Goal: Task Accomplishment & Management: Manage account settings

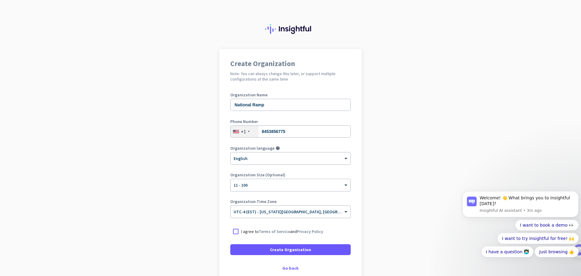
scroll to position [30, 0]
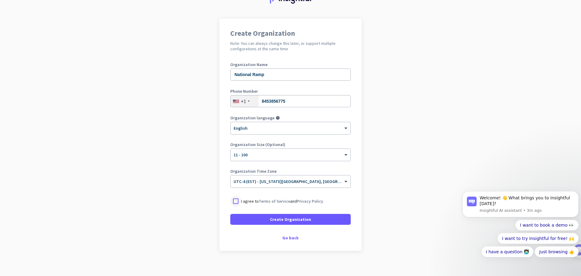
click at [234, 202] on div at bounding box center [235, 200] width 11 height 11
click at [298, 221] on span "Create Organization" at bounding box center [290, 219] width 41 height 6
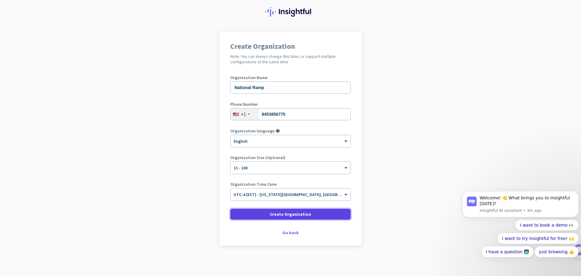
scroll to position [17, 0]
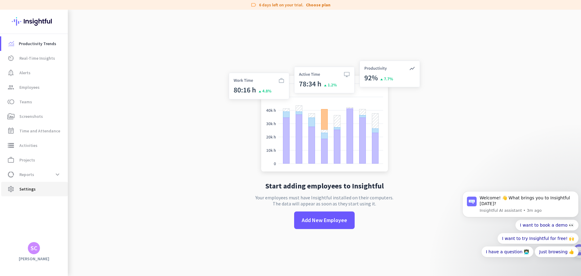
click at [31, 190] on span "Settings" at bounding box center [27, 188] width 16 height 7
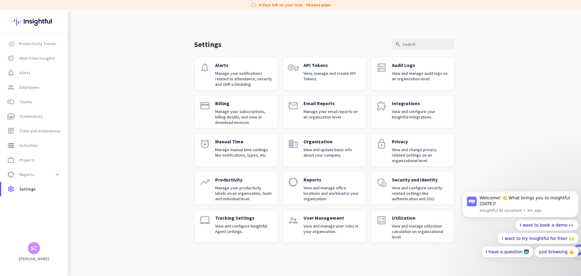
click at [354, 220] on p "User Management" at bounding box center [331, 218] width 57 height 6
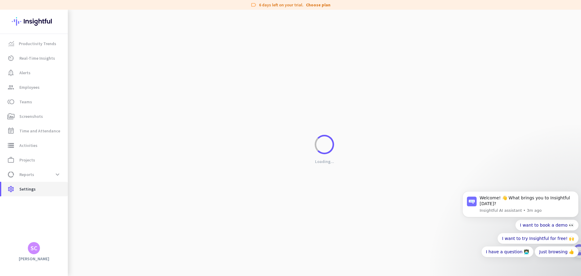
click at [17, 187] on span "settings Settings" at bounding box center [34, 188] width 57 height 7
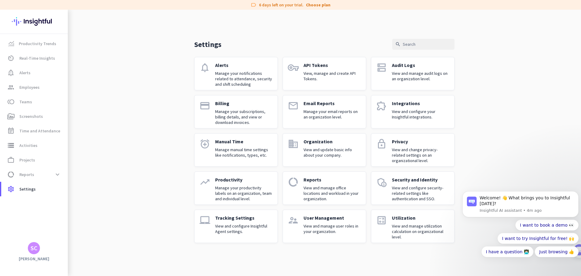
click at [263, 222] on div "Tracking Settings View and configure Insightful Agent settings." at bounding box center [243, 226] width 57 height 23
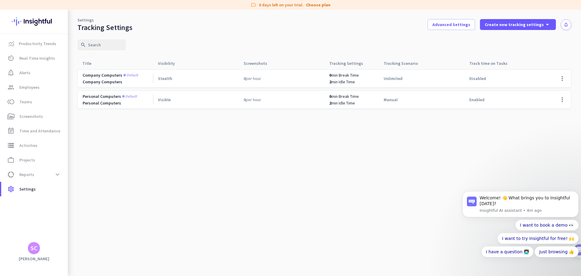
click at [163, 79] on span "Stealth" at bounding box center [165, 78] width 14 height 5
click at [564, 78] on span at bounding box center [562, 78] width 15 height 15
click at [433, 132] on div at bounding box center [290, 138] width 581 height 276
click at [524, 24] on span "Create new tracking settings" at bounding box center [514, 24] width 59 height 6
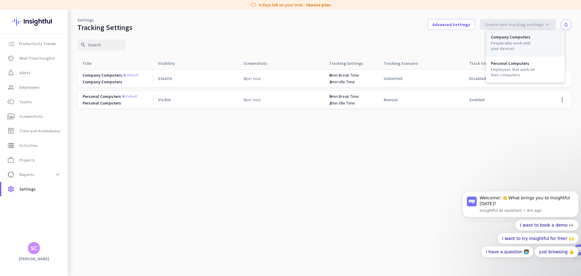
click at [520, 43] on div "People who work with your devices" at bounding box center [514, 45] width 46 height 11
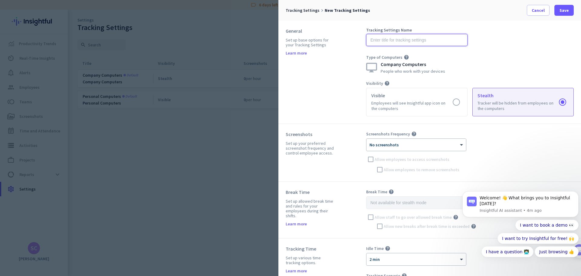
click at [391, 38] on input "text" at bounding box center [416, 40] width 101 height 12
type input "Company"
click at [409, 71] on div "People who work with your devices" at bounding box center [413, 71] width 64 height 4
click at [415, 143] on div at bounding box center [416, 142] width 100 height 5
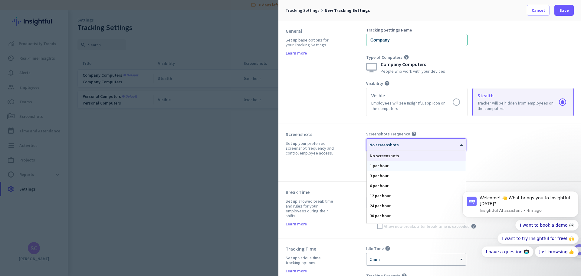
click at [405, 166] on div "1 per hour" at bounding box center [416, 166] width 99 height 10
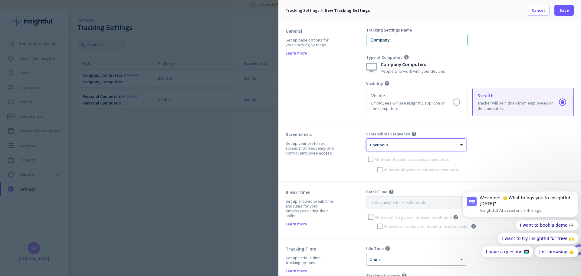
click at [398, 147] on div "× 1 per hour" at bounding box center [416, 145] width 100 height 12
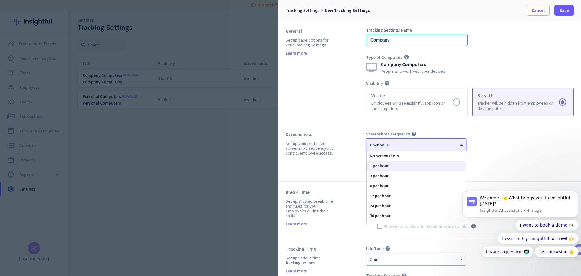
click at [392, 166] on div "1 per hour" at bounding box center [416, 166] width 99 height 10
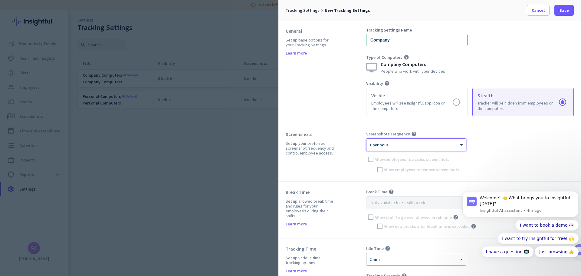
click at [398, 144] on div at bounding box center [416, 142] width 100 height 5
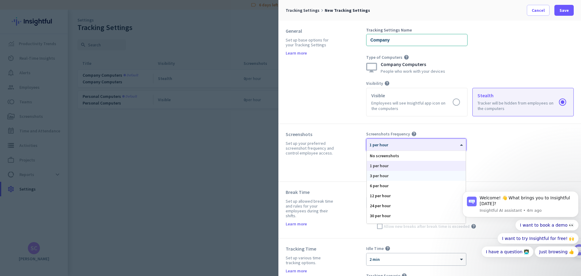
click at [392, 174] on div "3 per hour" at bounding box center [416, 176] width 99 height 10
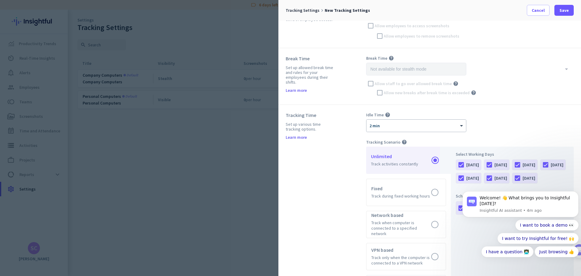
scroll to position [151, 0]
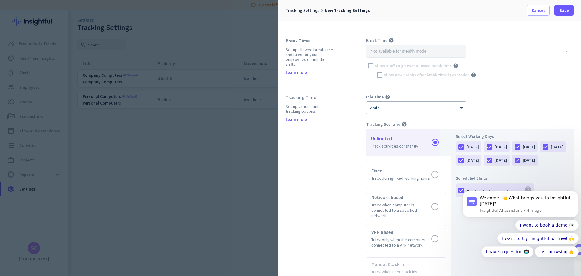
click at [396, 105] on div at bounding box center [416, 105] width 100 height 5
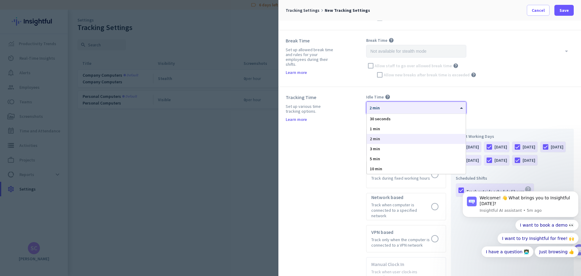
click at [451, 107] on div at bounding box center [416, 105] width 100 height 5
click at [400, 139] on div "2 min" at bounding box center [416, 139] width 99 height 10
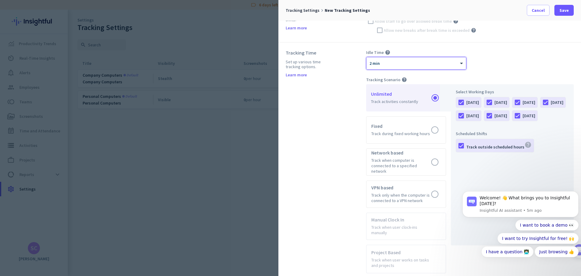
scroll to position [212, 0]
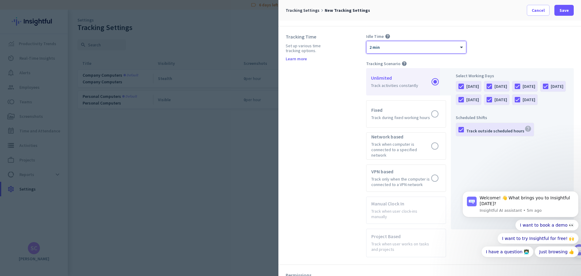
click at [412, 45] on div at bounding box center [416, 45] width 100 height 5
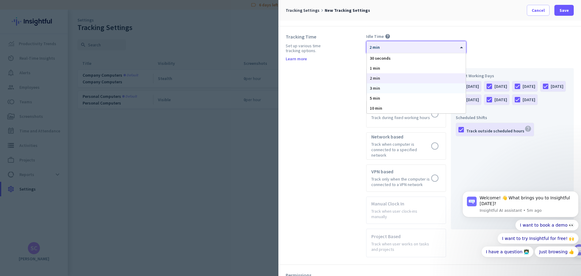
click at [388, 89] on div "3 min" at bounding box center [416, 88] width 99 height 10
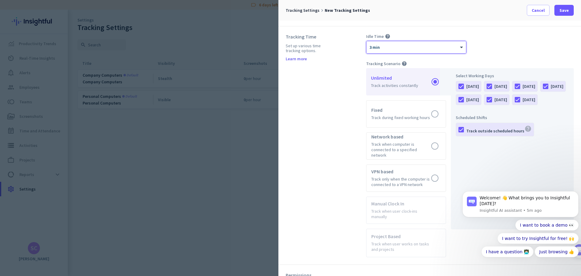
click at [316, 106] on div "Tracking Time Set up various time tracking options. Learn more" at bounding box center [326, 145] width 80 height 223
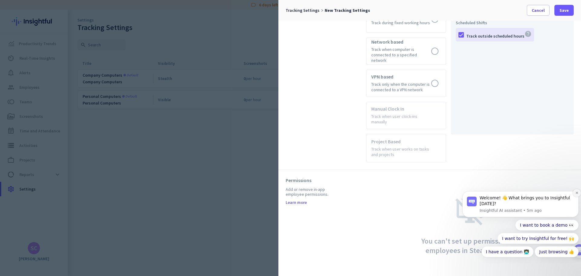
click at [578, 192] on icon "Dismiss notification" at bounding box center [576, 192] width 3 height 3
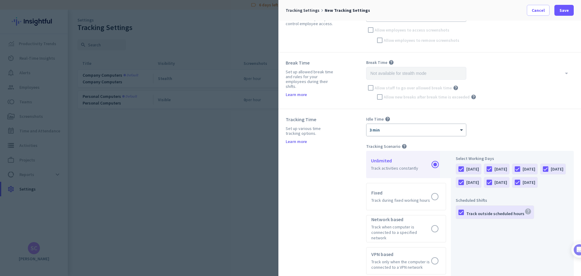
scroll to position [125, 0]
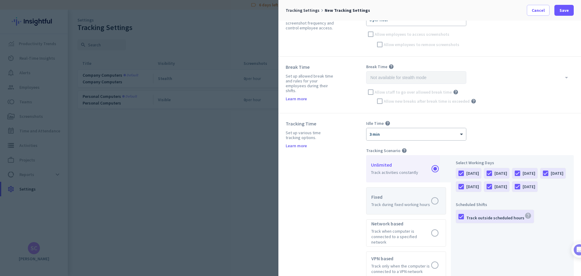
click at [392, 194] on label at bounding box center [405, 200] width 79 height 27
click at [0, 0] on input "radio" at bounding box center [0, 0] width 0 height 0
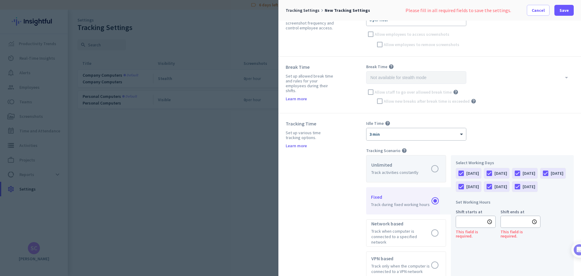
click at [400, 169] on label at bounding box center [405, 168] width 79 height 27
click at [0, 0] on input "radio" at bounding box center [0, 0] width 0 height 0
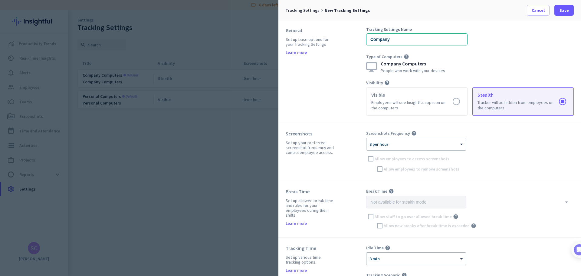
scroll to position [0, 0]
click at [569, 9] on span at bounding box center [563, 10] width 19 height 15
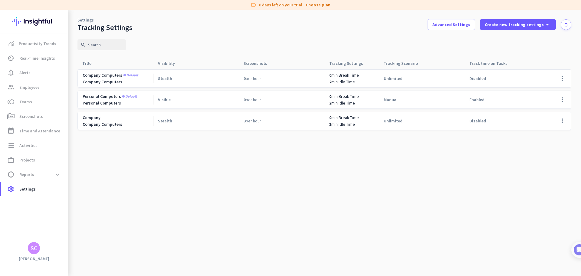
click at [105, 120] on app-two-rows-cell "Company Company Computers" at bounding box center [118, 121] width 70 height 12
click at [562, 120] on span at bounding box center [562, 120] width 15 height 15
click at [554, 133] on span "Edit" at bounding box center [549, 133] width 32 height 6
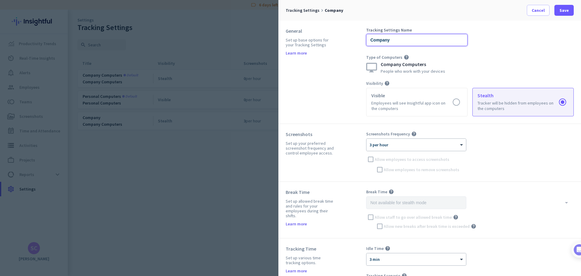
click at [407, 42] on input "Company" at bounding box center [416, 40] width 101 height 12
type input "NR_Company"
click at [566, 12] on span "Save" at bounding box center [563, 10] width 9 height 6
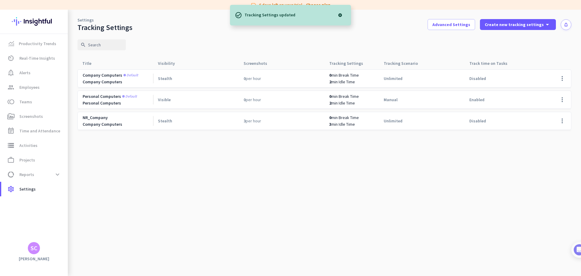
click at [175, 192] on cdk-virtual-scroll-viewport "Company computers Default Company Computers Stealth 0 per hour 0 min Break Time…" at bounding box center [324, 172] width 494 height 207
click at [454, 24] on span "Advanced Settings" at bounding box center [451, 24] width 38 height 6
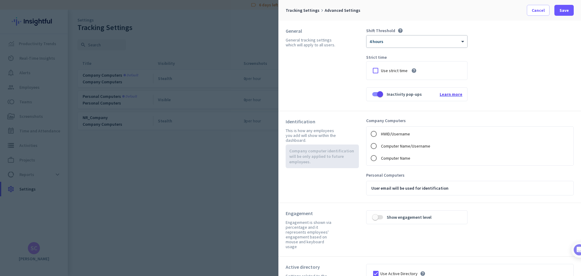
click at [453, 93] on span "Learn more" at bounding box center [451, 93] width 23 height 5
click at [380, 94] on span "button" at bounding box center [380, 94] width 6 height 6
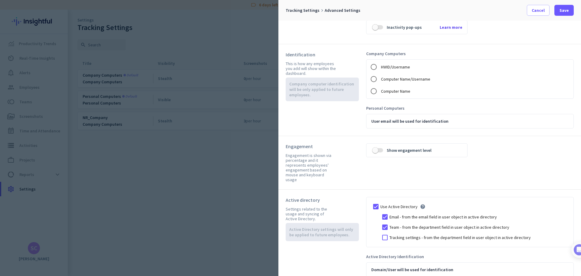
scroll to position [70, 0]
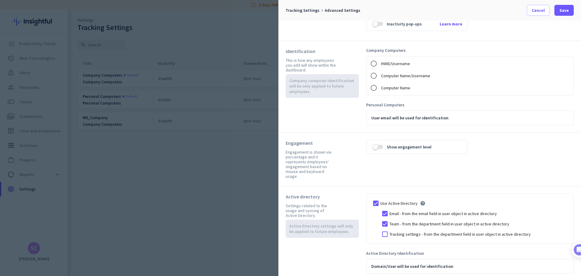
click at [357, 166] on div "Engagement Engagement is shown via percentage and it represents employees' enga…" at bounding box center [326, 159] width 80 height 39
click at [385, 209] on div at bounding box center [384, 213] width 9 height 9
click at [385, 219] on div at bounding box center [384, 223] width 9 height 9
click at [376, 198] on div at bounding box center [375, 202] width 9 height 9
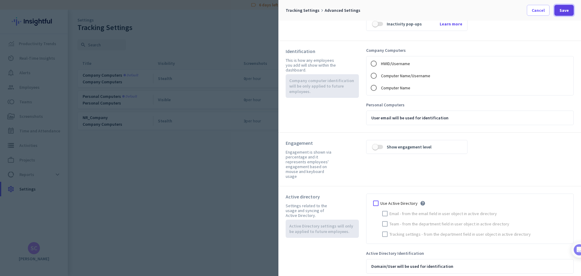
click at [568, 8] on span "Save" at bounding box center [563, 10] width 9 height 6
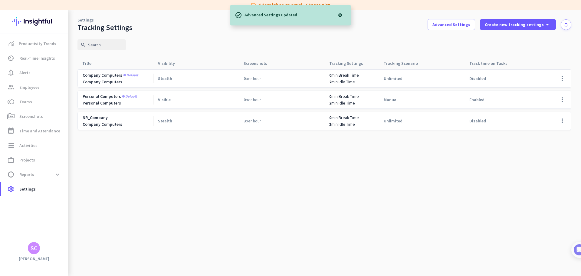
click at [363, 178] on cdk-virtual-scroll-viewport "Company computers Default Company Computers Stealth 0 per hour 0 min Break Time…" at bounding box center [324, 172] width 494 height 207
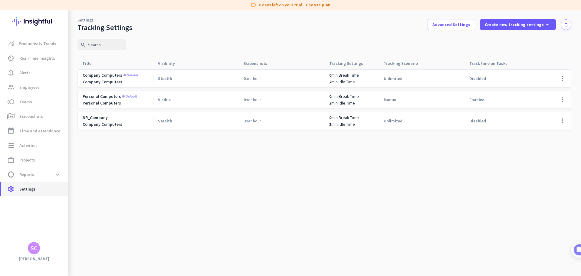
click at [36, 188] on span "settings Settings" at bounding box center [34, 188] width 57 height 7
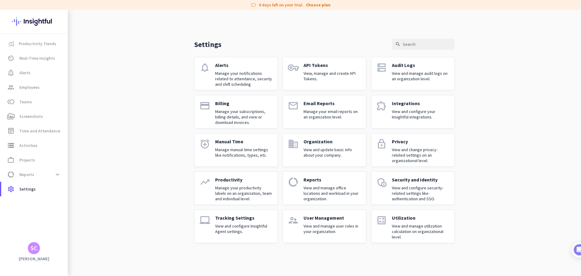
click at [340, 219] on p "User Management" at bounding box center [331, 218] width 57 height 6
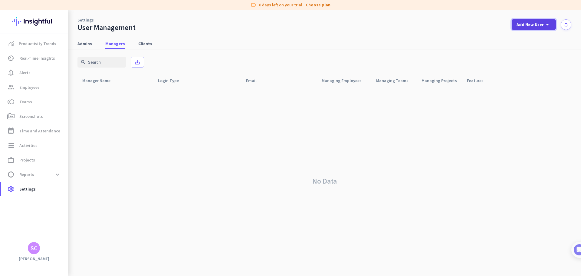
click at [544, 25] on icon "arrow_drop_down" at bounding box center [547, 24] width 7 height 7
click at [534, 65] on div "Client" at bounding box center [532, 67] width 12 height 6
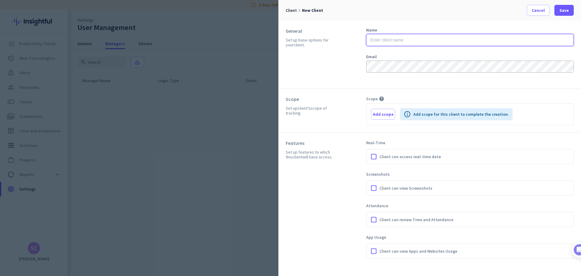
click at [409, 40] on input "text" at bounding box center [470, 40] width 208 height 12
type input "[PERSON_NAME]"
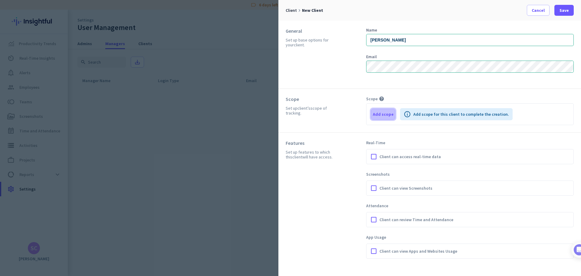
click at [383, 118] on span "button" at bounding box center [383, 114] width 24 height 15
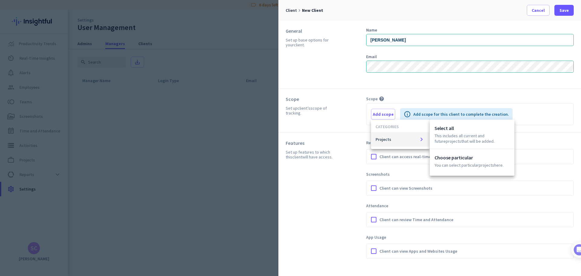
click at [352, 104] on div at bounding box center [290, 138] width 581 height 276
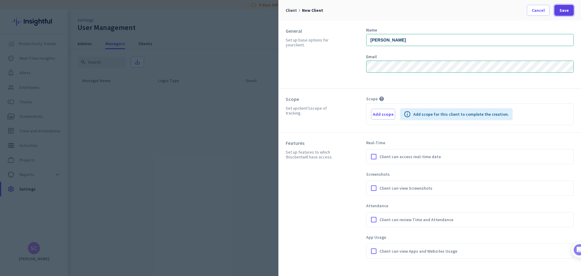
click at [562, 9] on span "Save" at bounding box center [563, 10] width 9 height 6
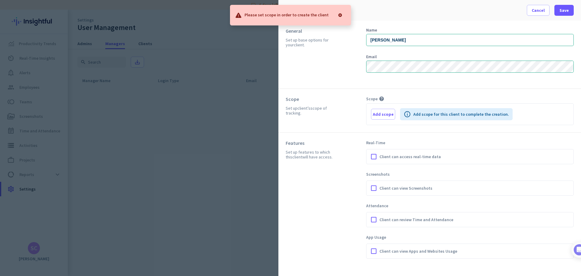
click at [339, 15] on div at bounding box center [340, 15] width 12 height 12
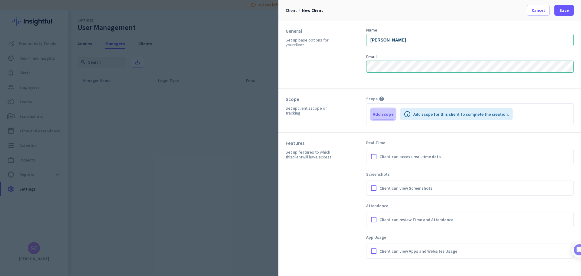
click at [386, 118] on span "button" at bounding box center [383, 114] width 24 height 15
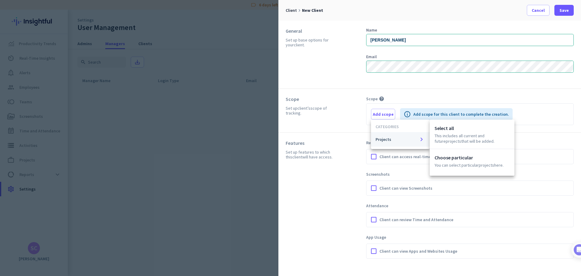
click at [395, 141] on span "Projects keyboard_arrow_right" at bounding box center [400, 139] width 50 height 7
click at [468, 132] on div "Select all This includes all current and future Projects that will be added." at bounding box center [472, 134] width 85 height 29
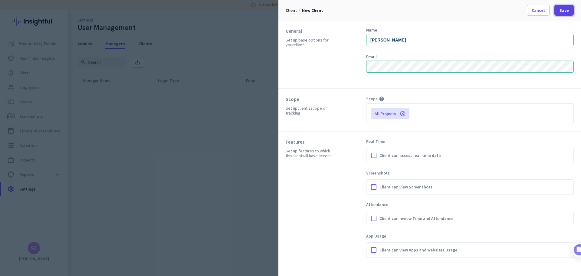
click at [564, 10] on span "Save" at bounding box center [563, 10] width 9 height 6
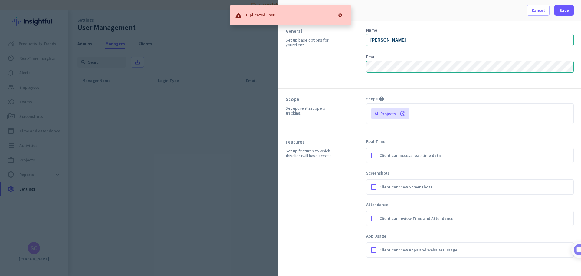
click at [339, 15] on div at bounding box center [340, 15] width 12 height 12
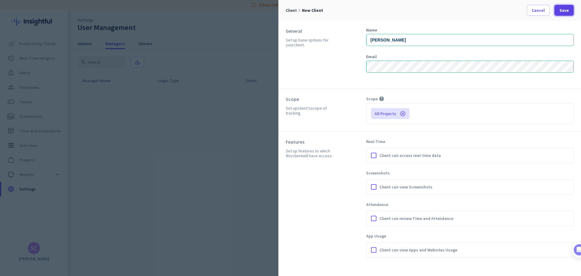
click at [562, 11] on span "Save" at bounding box center [563, 10] width 9 height 6
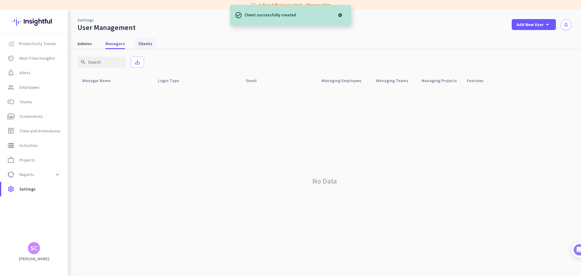
click at [139, 46] on span "Clients" at bounding box center [145, 44] width 14 height 6
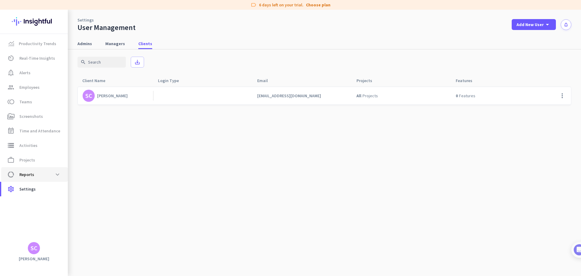
click at [42, 173] on span "data_usage Reports expand_more" at bounding box center [34, 174] width 57 height 11
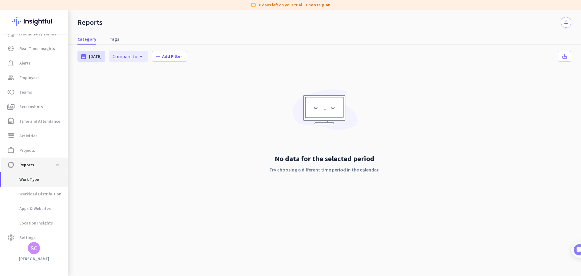
scroll to position [15, 0]
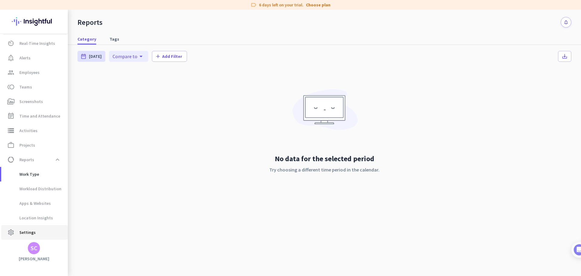
click at [41, 230] on span "settings Settings" at bounding box center [34, 231] width 57 height 7
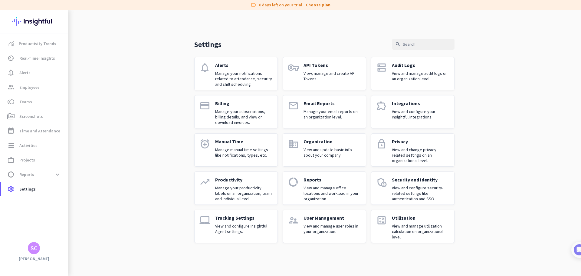
click at [421, 220] on p "Utilization" at bounding box center [420, 218] width 57 height 6
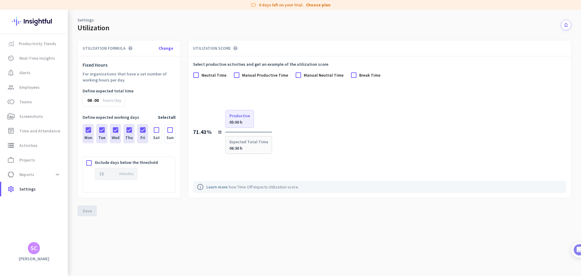
click at [34, 250] on div "SC" at bounding box center [34, 248] width 7 height 6
click at [74, 201] on span "Personal Settings" at bounding box center [66, 203] width 37 height 5
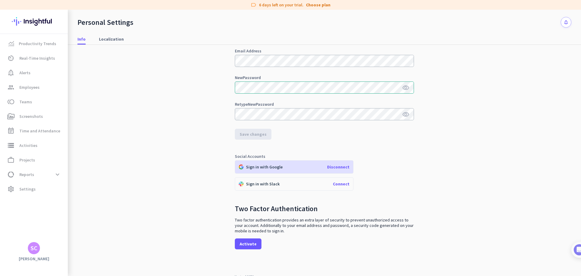
scroll to position [54, 0]
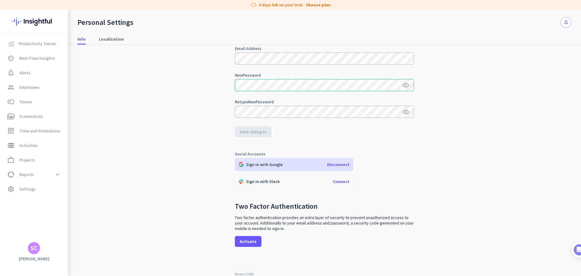
click at [339, 164] on span "Disconnect" at bounding box center [338, 164] width 22 height 5
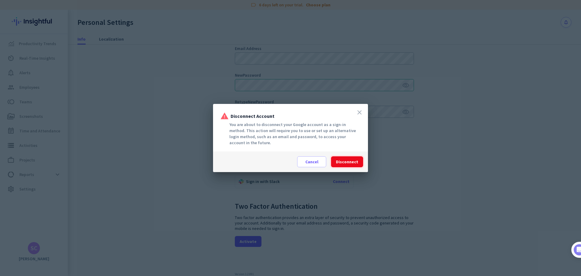
click at [346, 161] on span "Disconnect" at bounding box center [347, 162] width 22 height 6
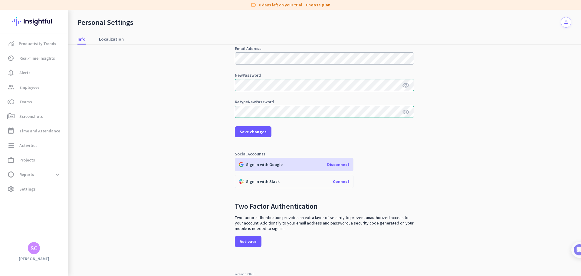
click at [335, 165] on span "Disconnect" at bounding box center [338, 164] width 22 height 5
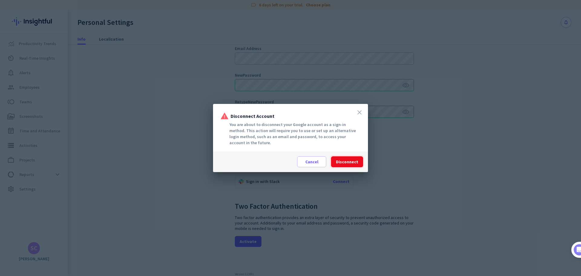
click at [349, 161] on span "Disconnect" at bounding box center [347, 162] width 22 height 6
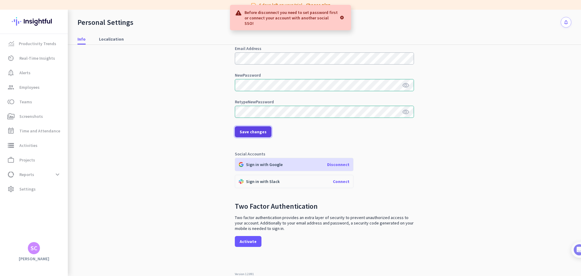
click at [253, 133] on span "Save changes" at bounding box center [253, 132] width 27 height 6
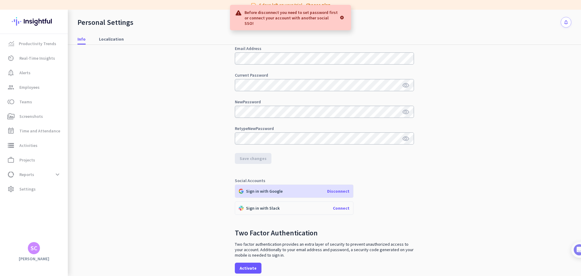
click at [340, 191] on span "Disconnect" at bounding box center [338, 190] width 22 height 5
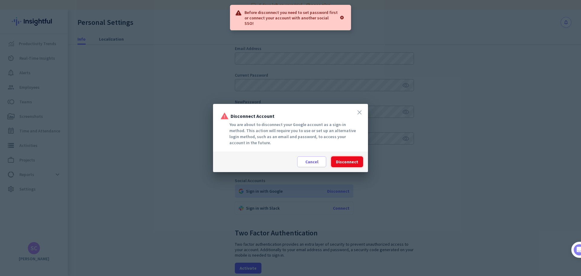
click at [346, 160] on span "Disconnect" at bounding box center [347, 162] width 22 height 6
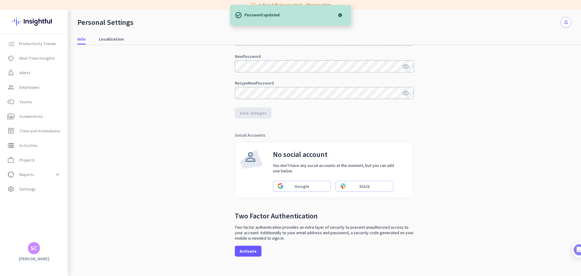
scroll to position [109, 0]
